Goal: Task Accomplishment & Management: Use online tool/utility

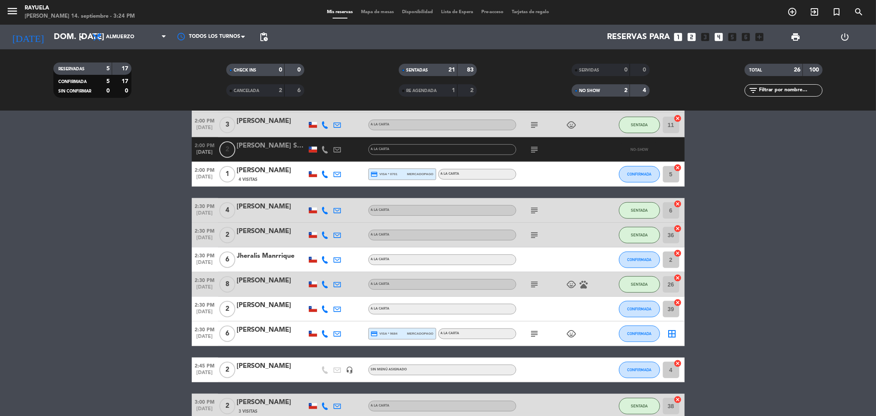
scroll to position [545, 0]
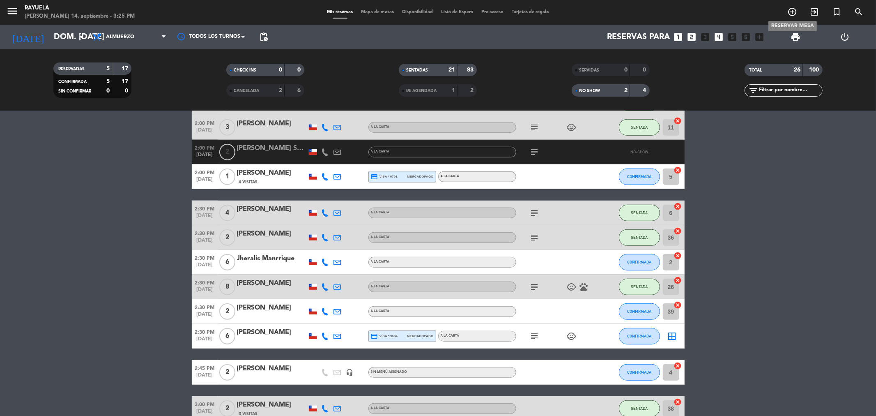
click at [791, 14] on icon "add_circle_outline" at bounding box center [793, 12] width 10 height 10
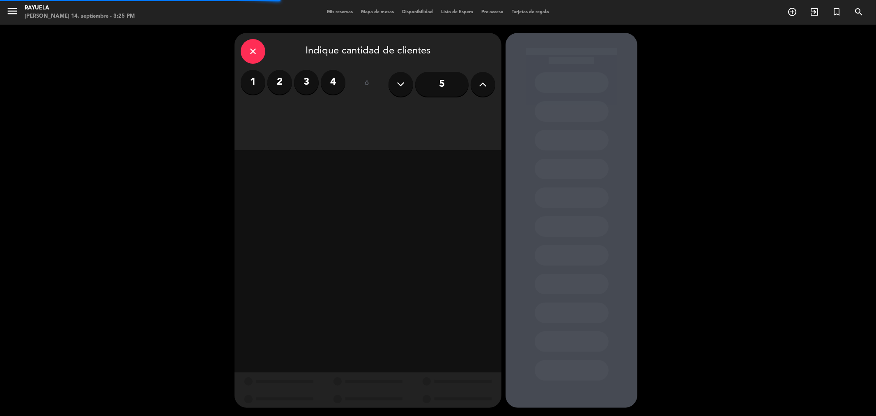
click at [302, 83] on label "3" at bounding box center [306, 82] width 25 height 25
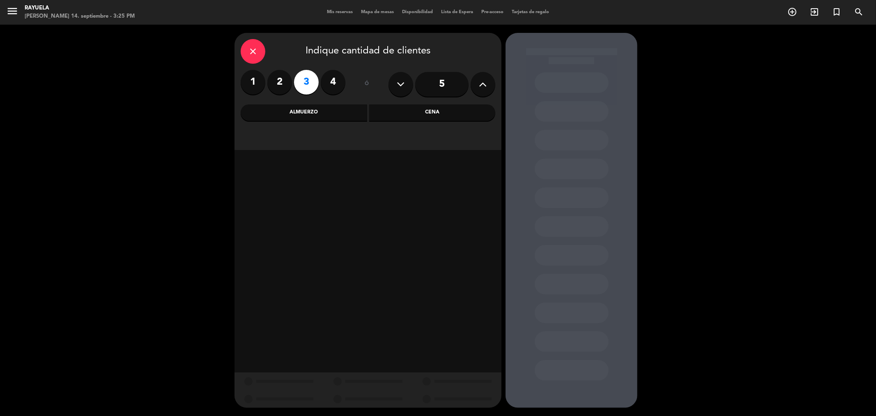
click at [327, 115] on div "Almuerzo" at bounding box center [304, 112] width 127 height 16
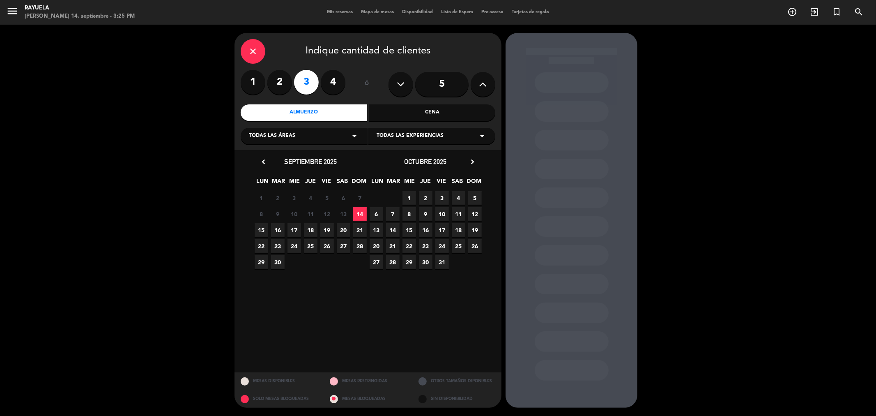
click at [316, 227] on span "18" at bounding box center [311, 230] width 14 height 14
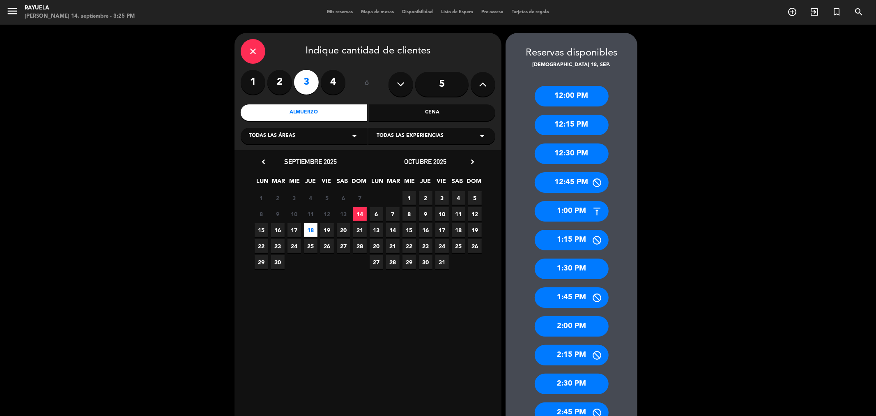
click at [581, 331] on div "2:00 PM" at bounding box center [572, 326] width 74 height 21
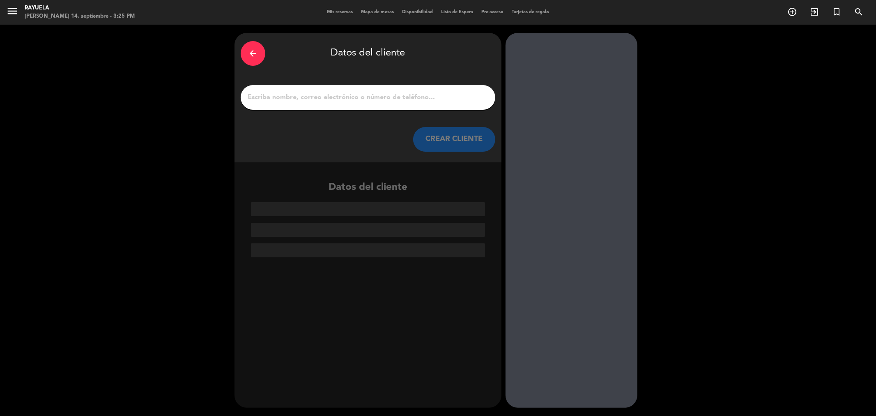
click at [416, 97] on input "1" at bounding box center [368, 98] width 242 height 12
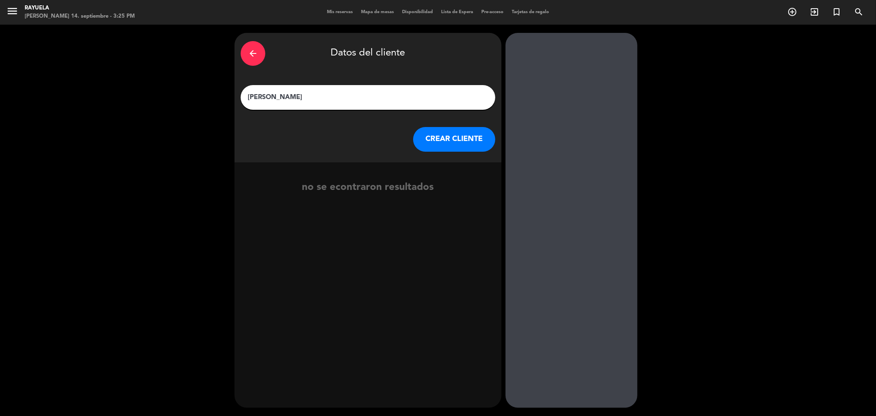
type input "[PERSON_NAME]"
click at [453, 138] on button "CREAR CLIENTE" at bounding box center [454, 139] width 82 height 25
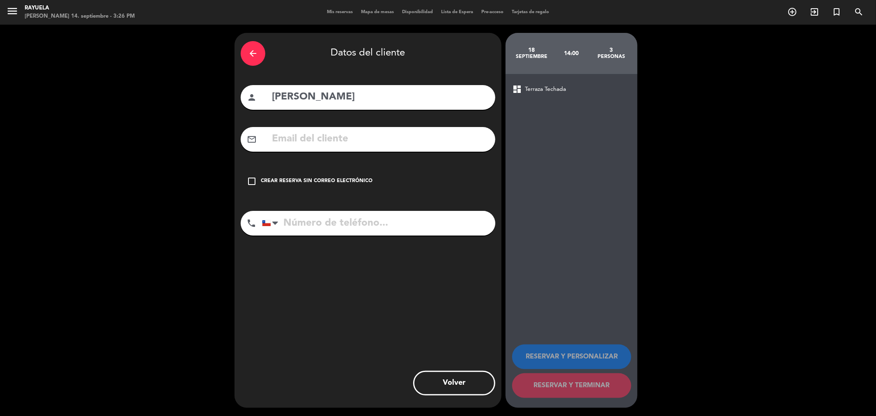
click at [315, 138] on input "text" at bounding box center [380, 139] width 218 height 17
click at [375, 226] on input "tel" at bounding box center [378, 223] width 233 height 25
type input "978464481"
click at [270, 182] on div "Crear reserva sin correo electrónico" at bounding box center [317, 181] width 112 height 8
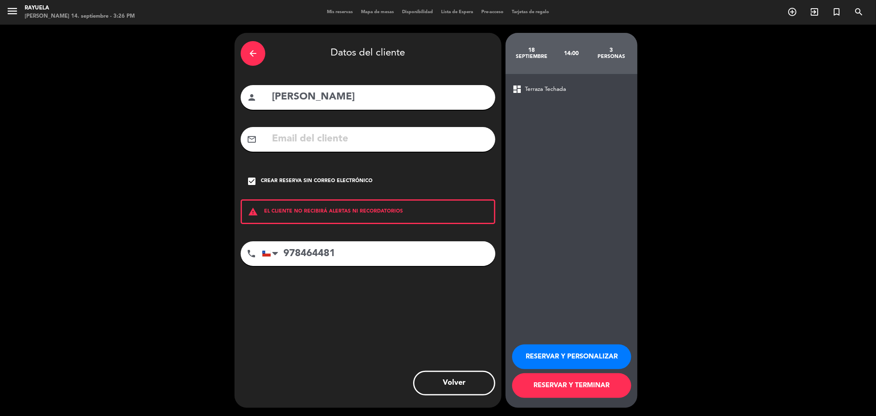
click at [564, 384] on button "RESERVAR Y TERMINAR" at bounding box center [571, 385] width 119 height 25
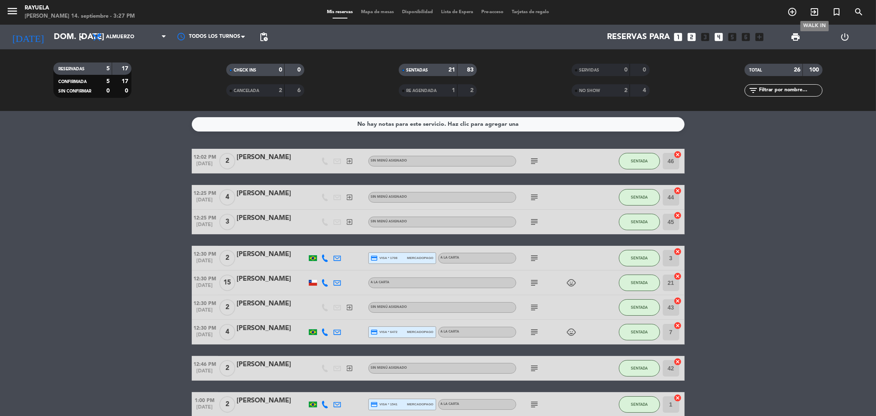
click at [814, 10] on icon "exit_to_app" at bounding box center [815, 12] width 10 height 10
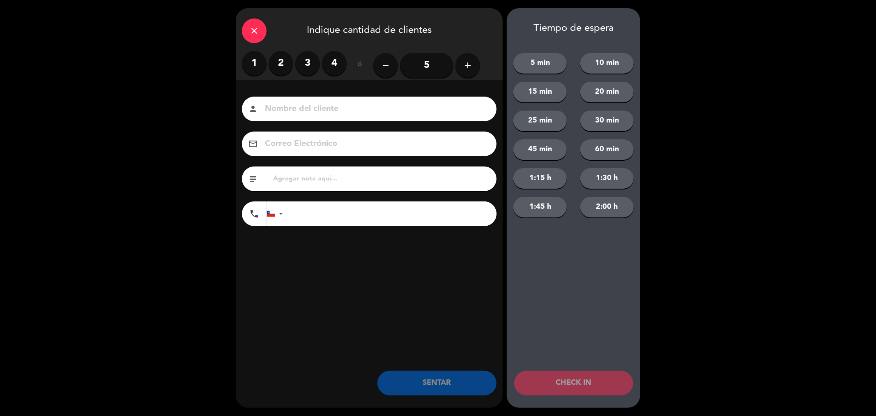
click at [285, 62] on label "2" at bounding box center [281, 63] width 25 height 25
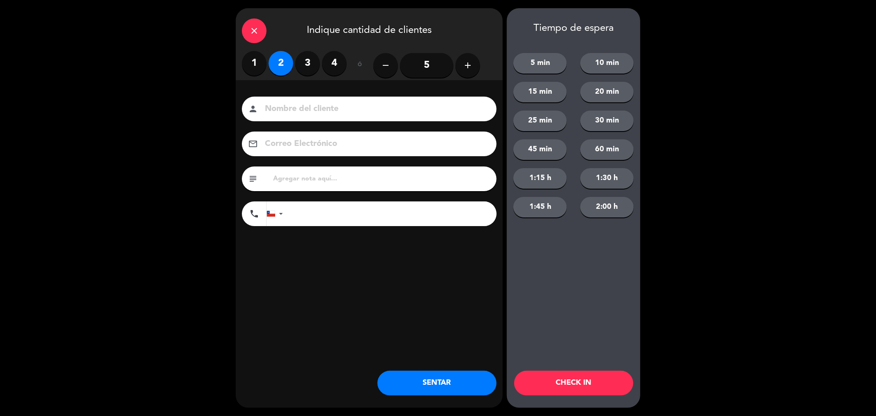
drag, startPoint x: 307, startPoint y: 104, endPoint x: 322, endPoint y: 111, distance: 17.3
click at [307, 104] on input at bounding box center [375, 109] width 222 height 14
type input "[PERSON_NAME]"
click at [442, 395] on div "close Indique cantidad de clientes 1 2 3 4 ó remove 5 add Nombre del cliente pe…" at bounding box center [369, 207] width 267 height 399
click at [448, 388] on button "SENTAR" at bounding box center [437, 383] width 119 height 25
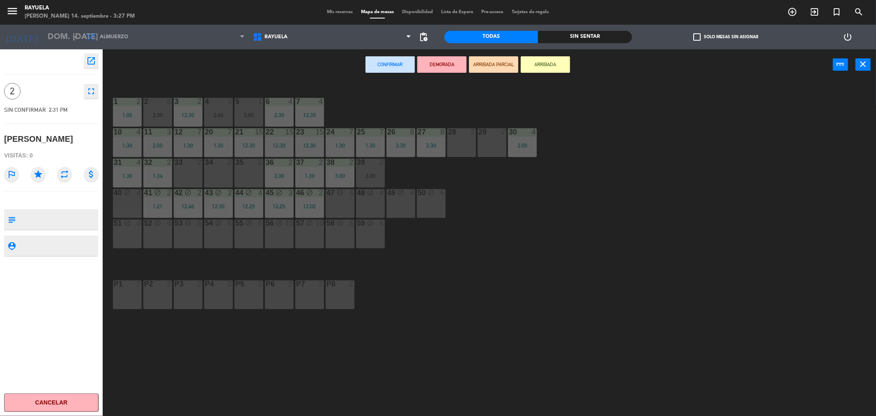
click at [254, 170] on div "35 2" at bounding box center [249, 173] width 29 height 29
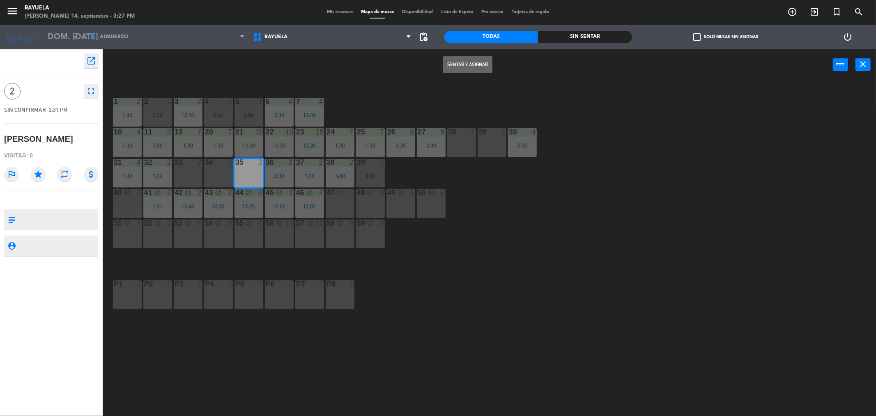
click at [491, 62] on button "Sentar y Asignar" at bounding box center [467, 64] width 49 height 16
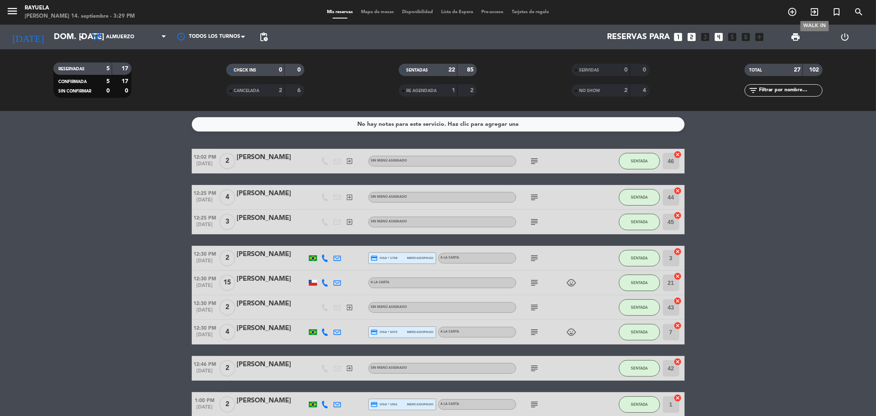
click at [814, 10] on icon "exit_to_app" at bounding box center [815, 12] width 10 height 10
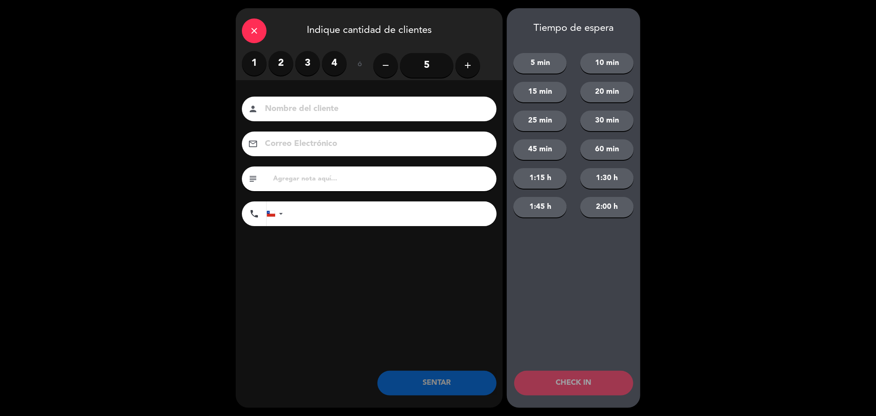
click at [276, 66] on label "2" at bounding box center [281, 63] width 25 height 25
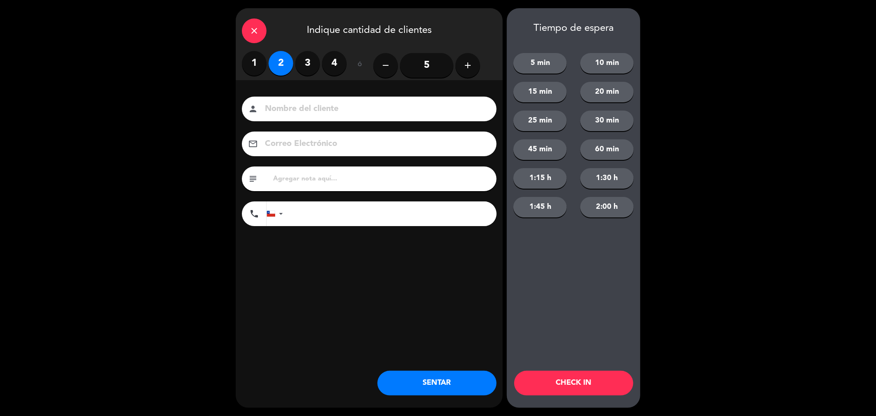
click at [295, 108] on input at bounding box center [375, 109] width 222 height 14
type input "[PERSON_NAME]"
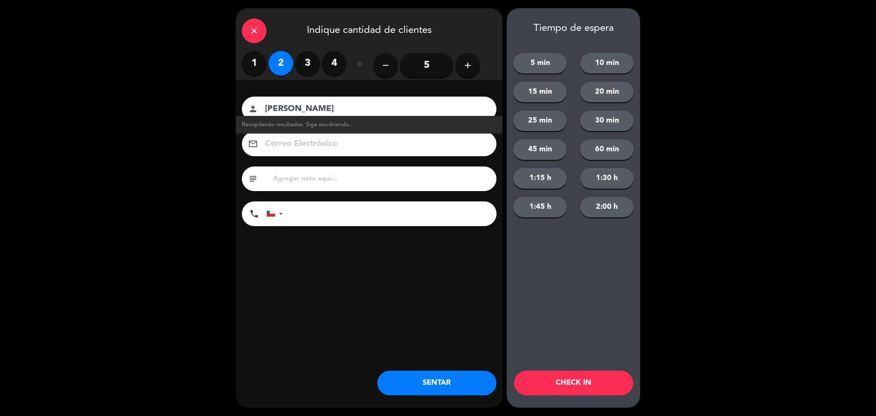
click at [302, 178] on input "text" at bounding box center [381, 179] width 218 height 12
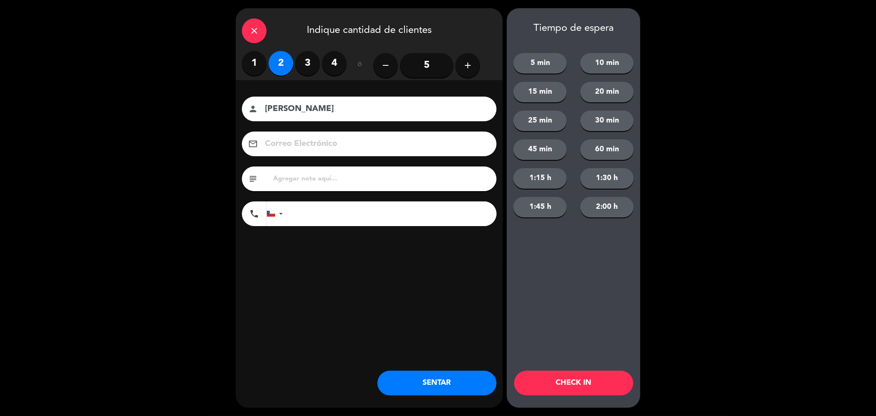
click at [438, 385] on button "SENTAR" at bounding box center [437, 383] width 119 height 25
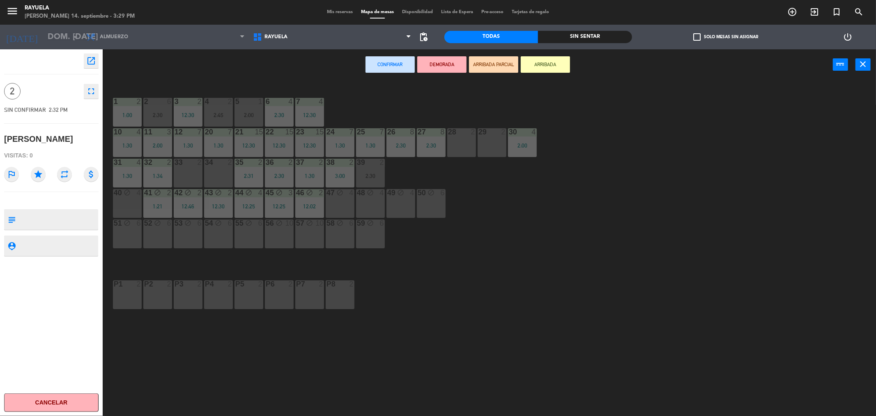
click at [215, 173] on div "34 2" at bounding box center [218, 173] width 29 height 29
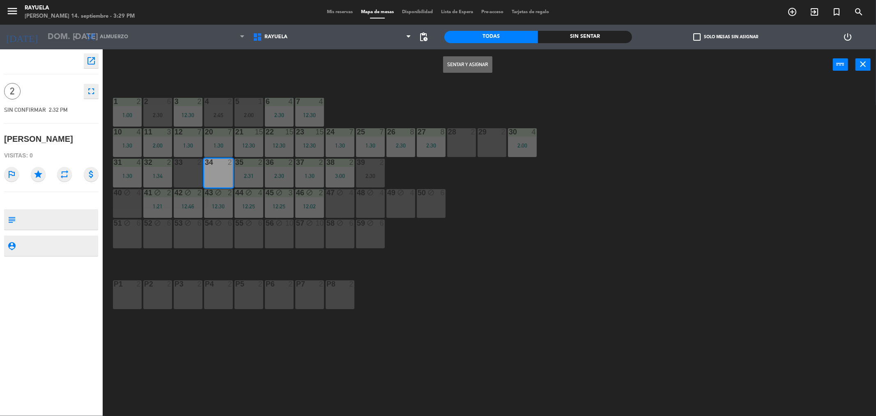
click at [474, 63] on button "Sentar y Asignar" at bounding box center [467, 64] width 49 height 16
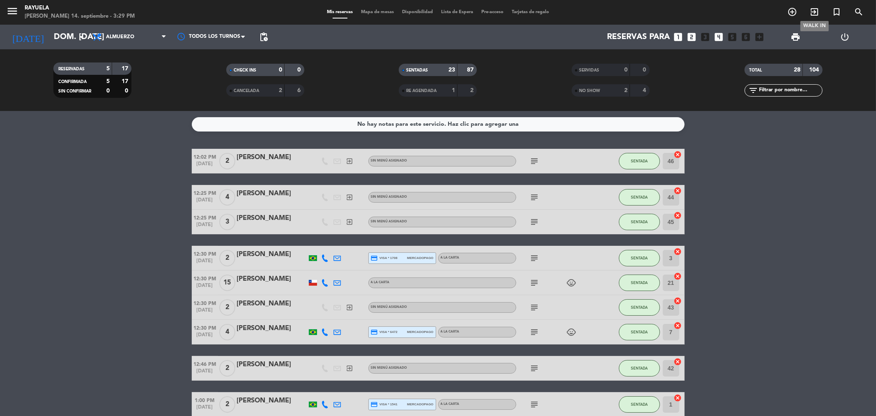
click at [818, 12] on icon "exit_to_app" at bounding box center [815, 12] width 10 height 10
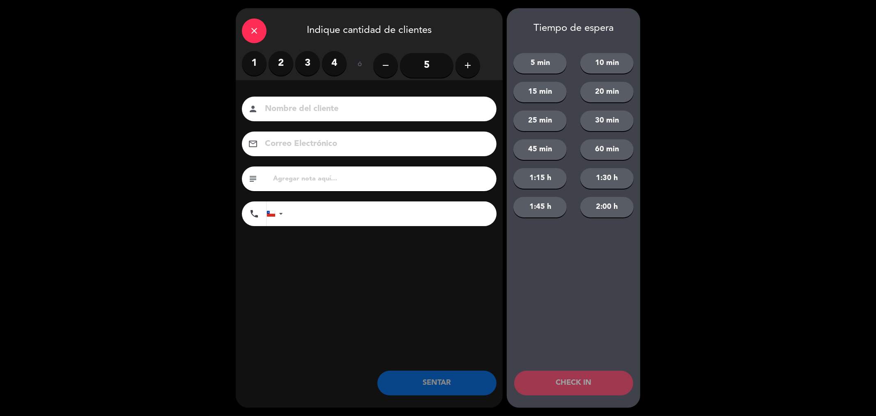
click at [281, 62] on label "2" at bounding box center [281, 63] width 25 height 25
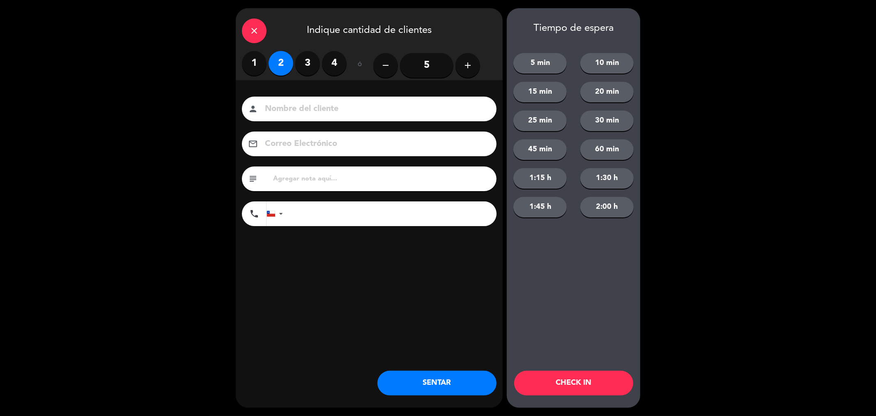
click at [330, 111] on input at bounding box center [375, 109] width 222 height 14
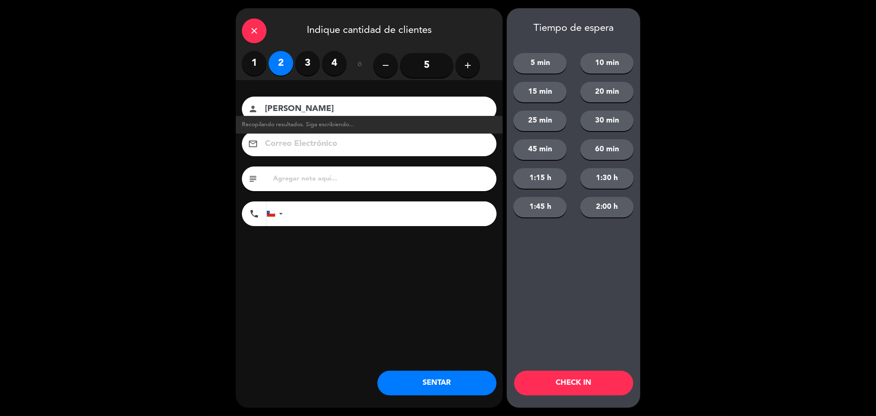
type input "[PERSON_NAME]"
click at [473, 387] on button "SENTAR" at bounding box center [437, 383] width 119 height 25
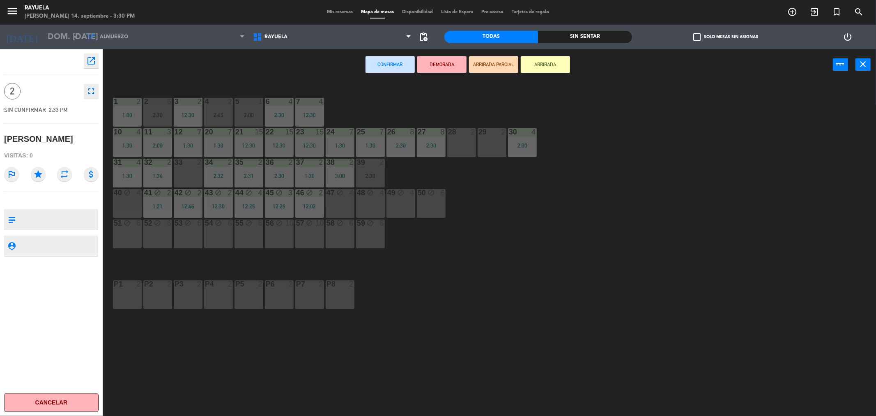
click at [188, 166] on div "33 2" at bounding box center [188, 163] width 29 height 8
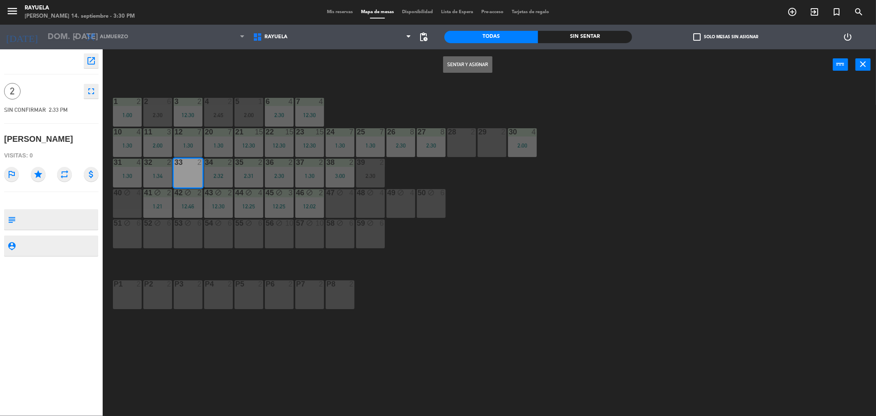
click at [475, 60] on button "Sentar y Asignar" at bounding box center [467, 64] width 49 height 16
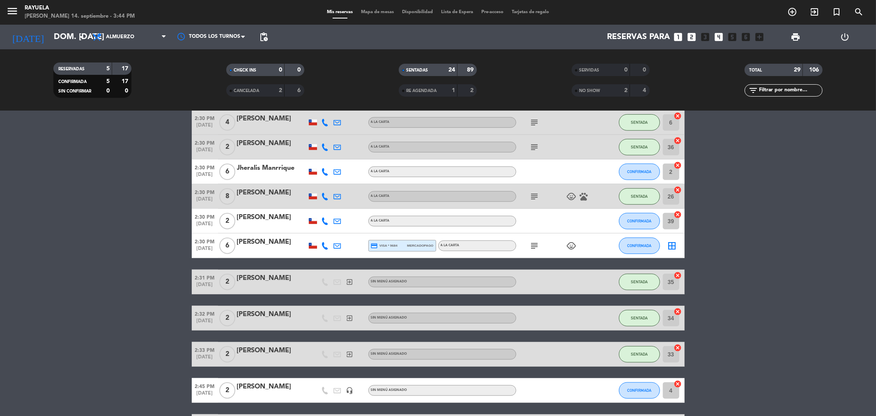
scroll to position [602, 0]
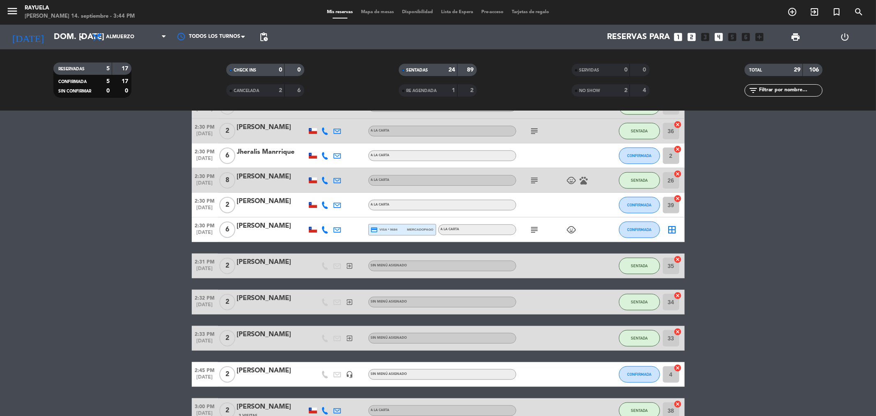
click at [284, 147] on div "Jheralis Manrrique" at bounding box center [272, 152] width 70 height 11
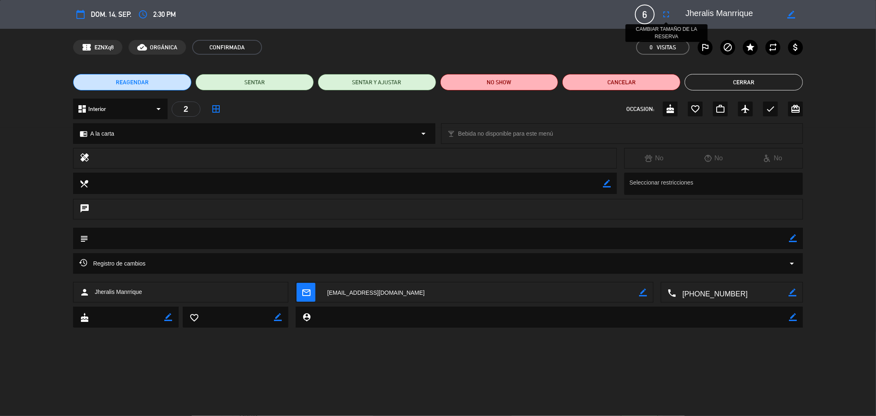
click at [667, 12] on icon "fullscreen" at bounding box center [667, 14] width 10 height 10
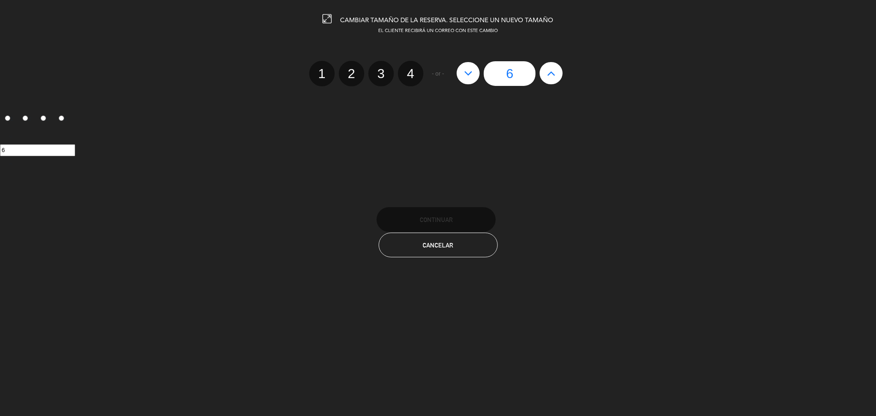
click at [417, 68] on label "4" at bounding box center [410, 73] width 25 height 25
click at [413, 68] on input "4" at bounding box center [409, 66] width 5 height 5
radio input "true"
radio input "false"
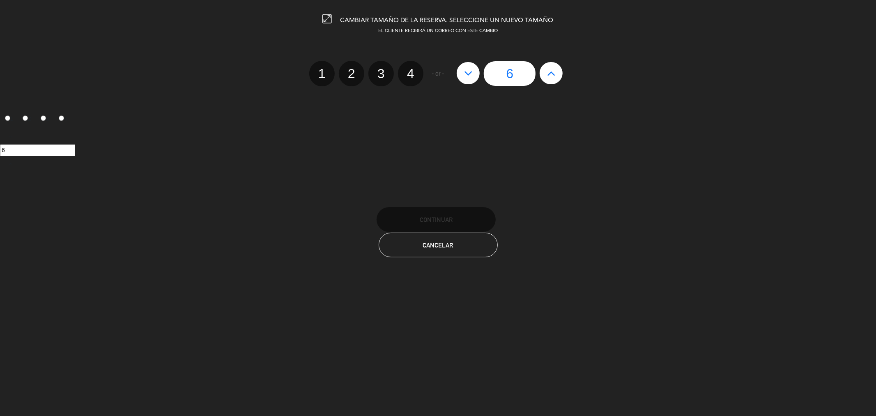
radio input "false"
radio input "true"
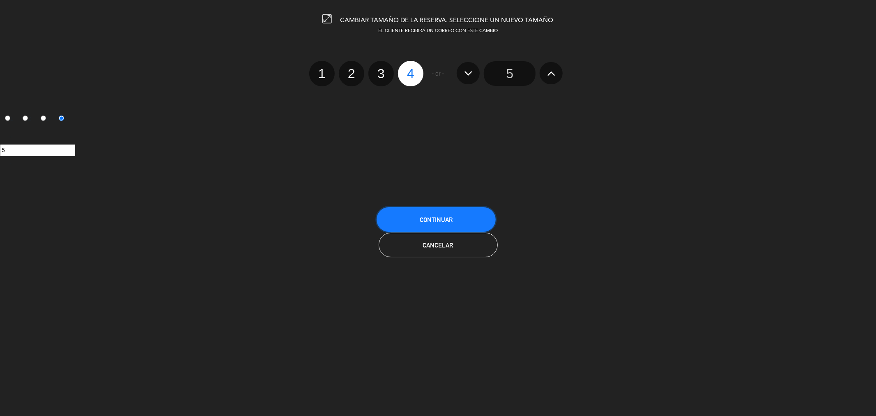
click at [448, 224] on button "Continuar" at bounding box center [436, 219] width 119 height 25
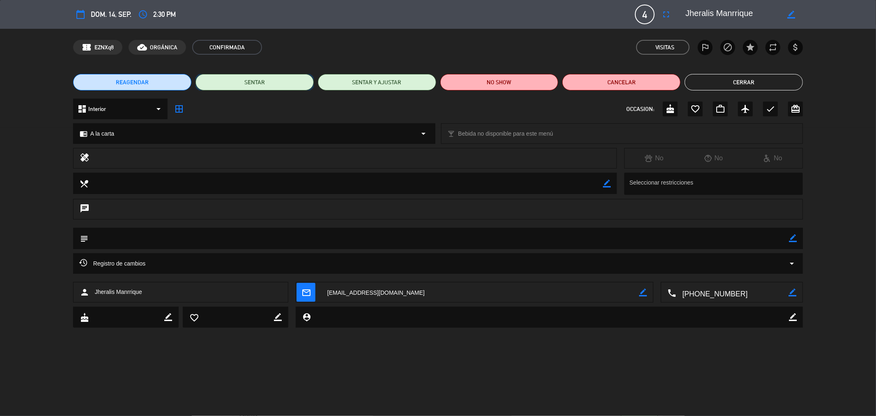
click at [254, 81] on button "SENTAR" at bounding box center [255, 82] width 118 height 16
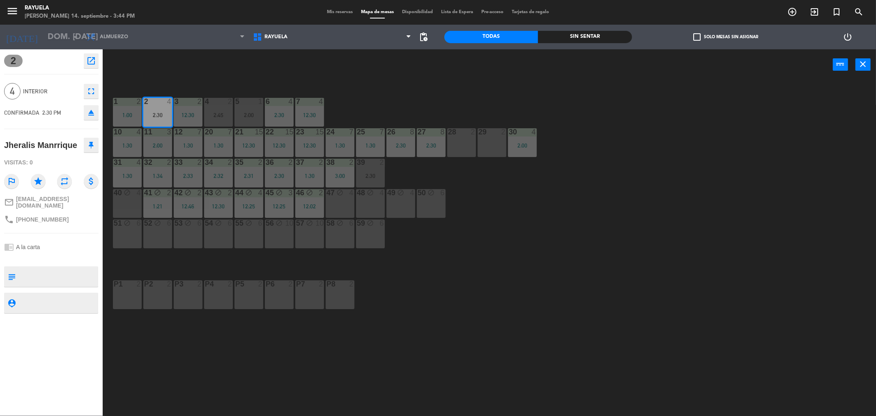
click at [123, 233] on div "51 block 6" at bounding box center [127, 233] width 29 height 29
click at [859, 62] on icon "close" at bounding box center [864, 64] width 10 height 10
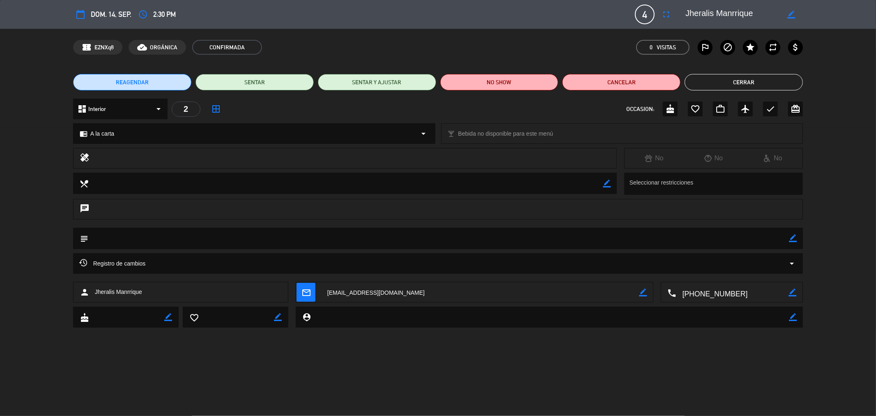
click at [254, 96] on div "REAGENDAR SENTAR SENTAR Y AJUSTAR NO SHOW Cancelar Cerrar" at bounding box center [438, 82] width 876 height 33
click at [251, 83] on button "SENTAR" at bounding box center [255, 82] width 118 height 16
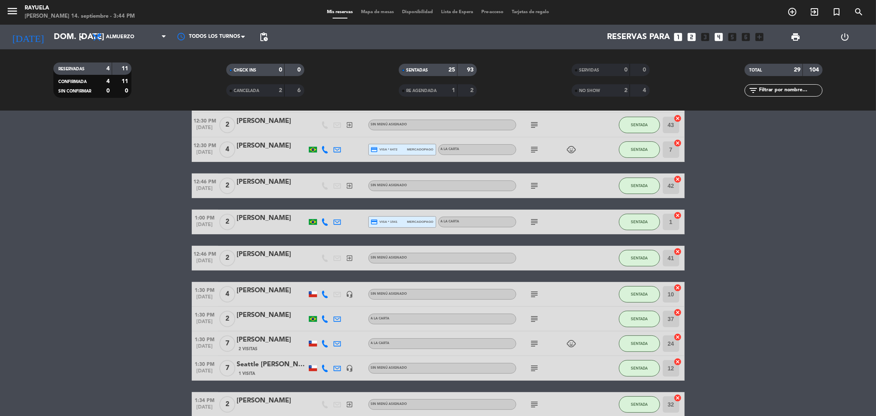
scroll to position [411, 0]
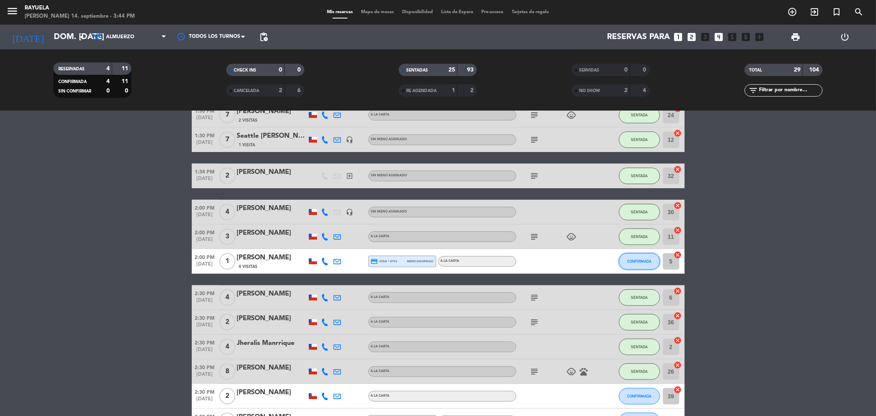
click at [626, 260] on button "CONFIRMADA" at bounding box center [639, 261] width 41 height 16
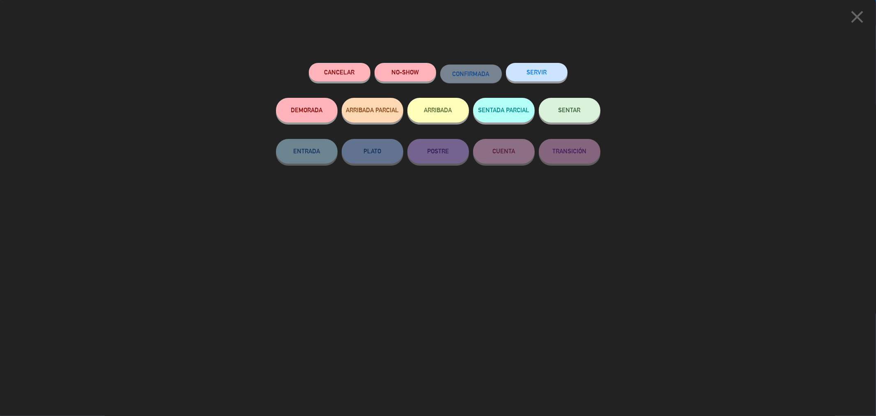
click at [579, 115] on button "SENTAR" at bounding box center [570, 110] width 62 height 25
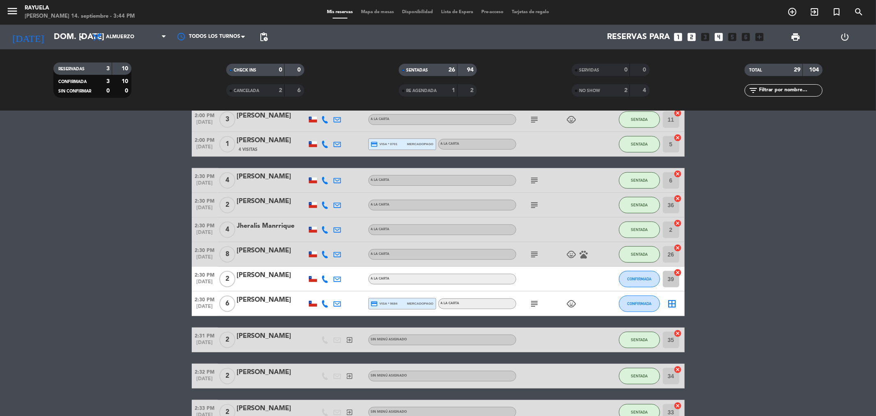
scroll to position [639, 0]
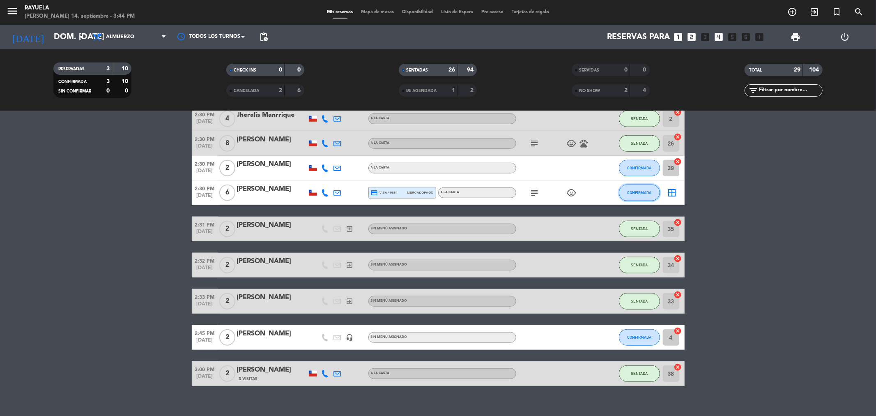
click at [639, 190] on span "CONFIRMADA" at bounding box center [639, 192] width 24 height 5
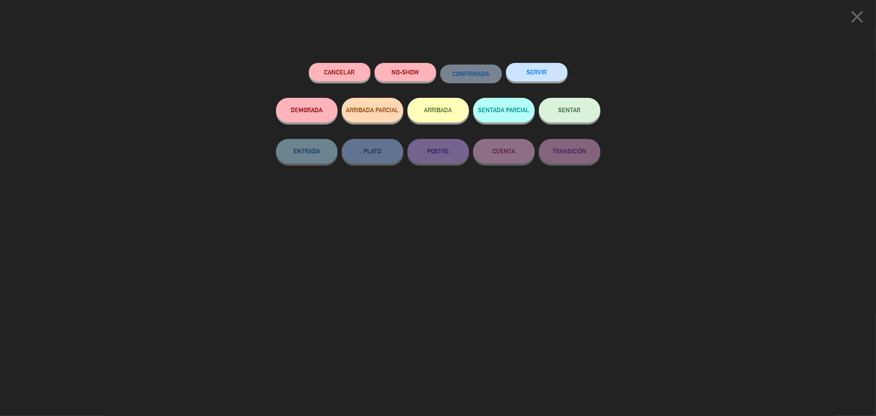
click at [565, 99] on div "SENTAR" at bounding box center [570, 118] width 62 height 41
click at [564, 116] on button "SENTAR" at bounding box center [570, 110] width 62 height 25
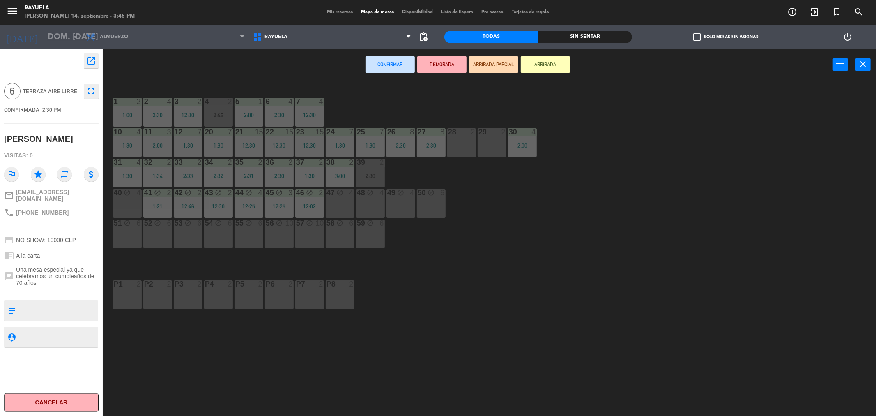
click at [340, 198] on div "47 block 4" at bounding box center [340, 203] width 29 height 29
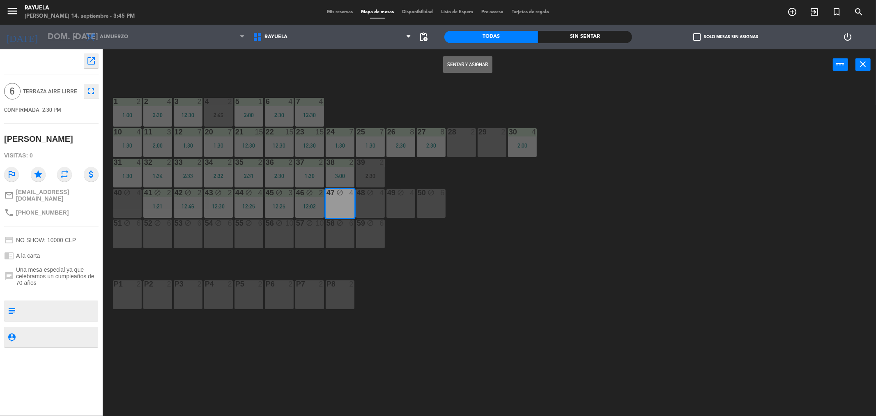
click at [469, 69] on button "Sentar y Asignar" at bounding box center [467, 64] width 49 height 16
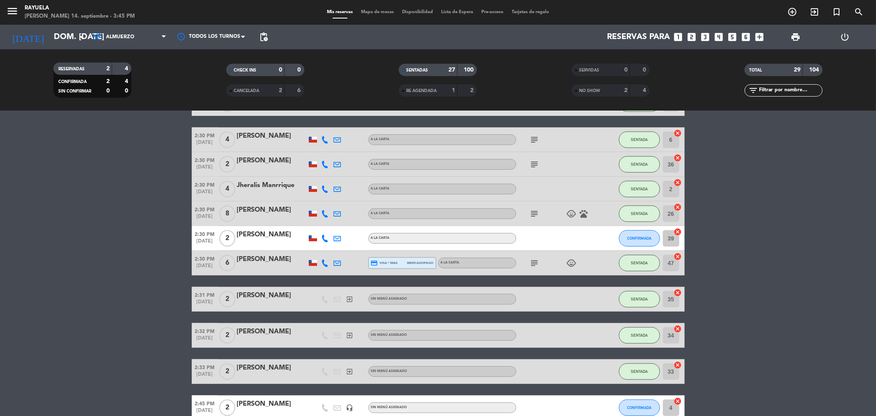
scroll to position [558, 0]
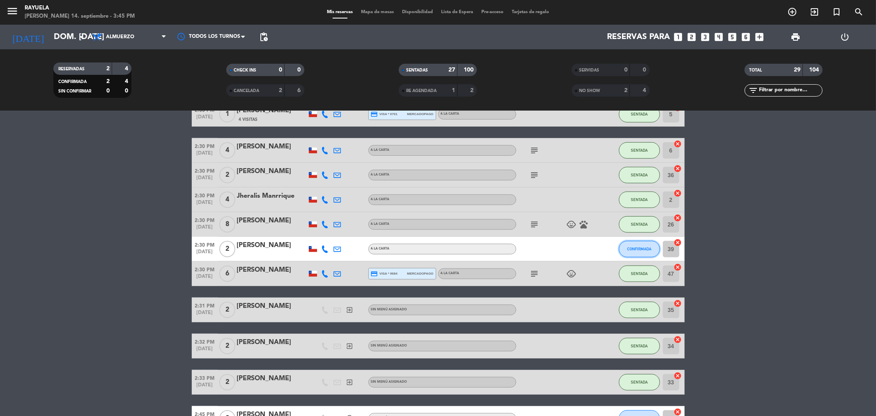
click at [634, 247] on span "CONFIRMADA" at bounding box center [639, 249] width 24 height 5
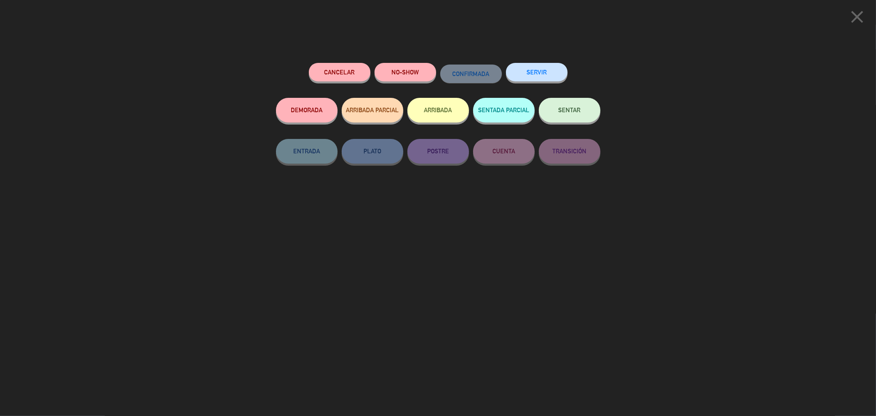
click at [572, 108] on span "SENTAR" at bounding box center [570, 109] width 22 height 7
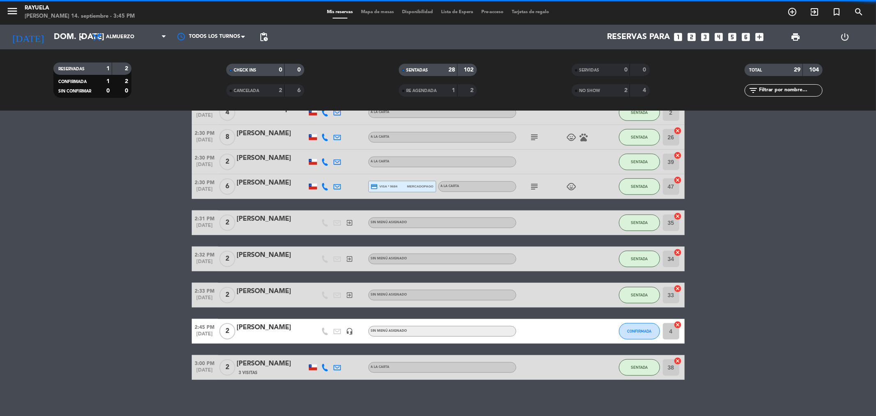
scroll to position [650, 0]
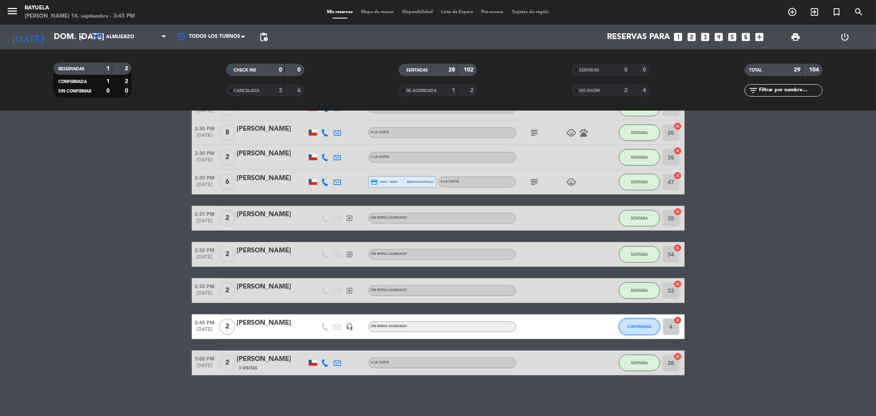
click at [635, 326] on span "CONFIRMADA" at bounding box center [639, 326] width 24 height 5
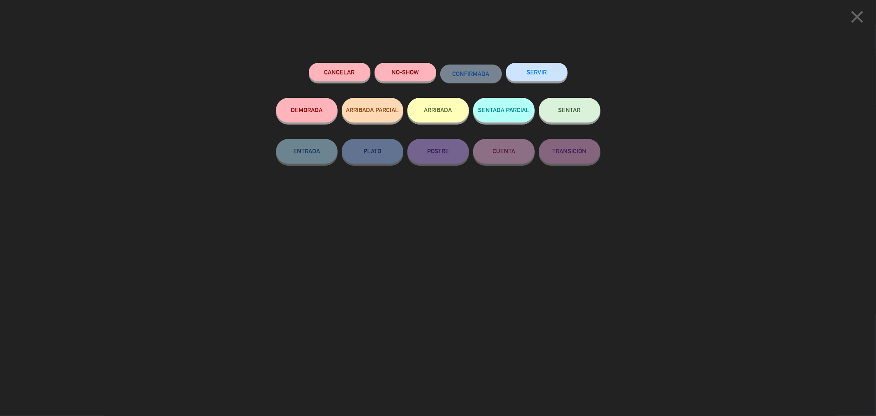
click at [562, 116] on button "SENTAR" at bounding box center [570, 110] width 62 height 25
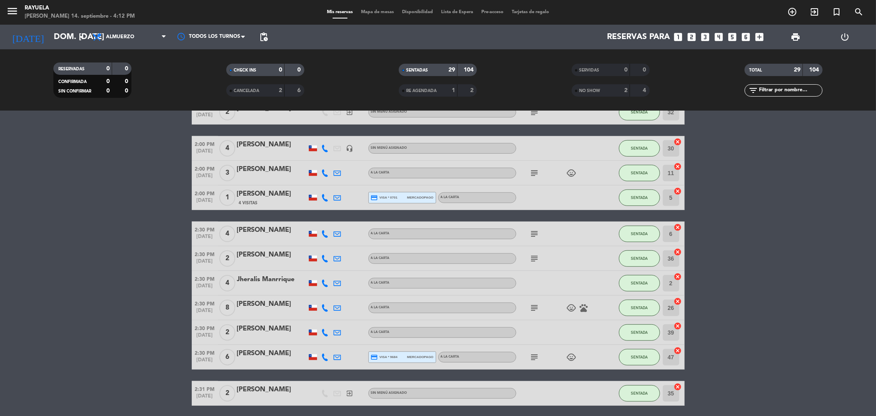
scroll to position [512, 0]
